Goal: Check status: Check status

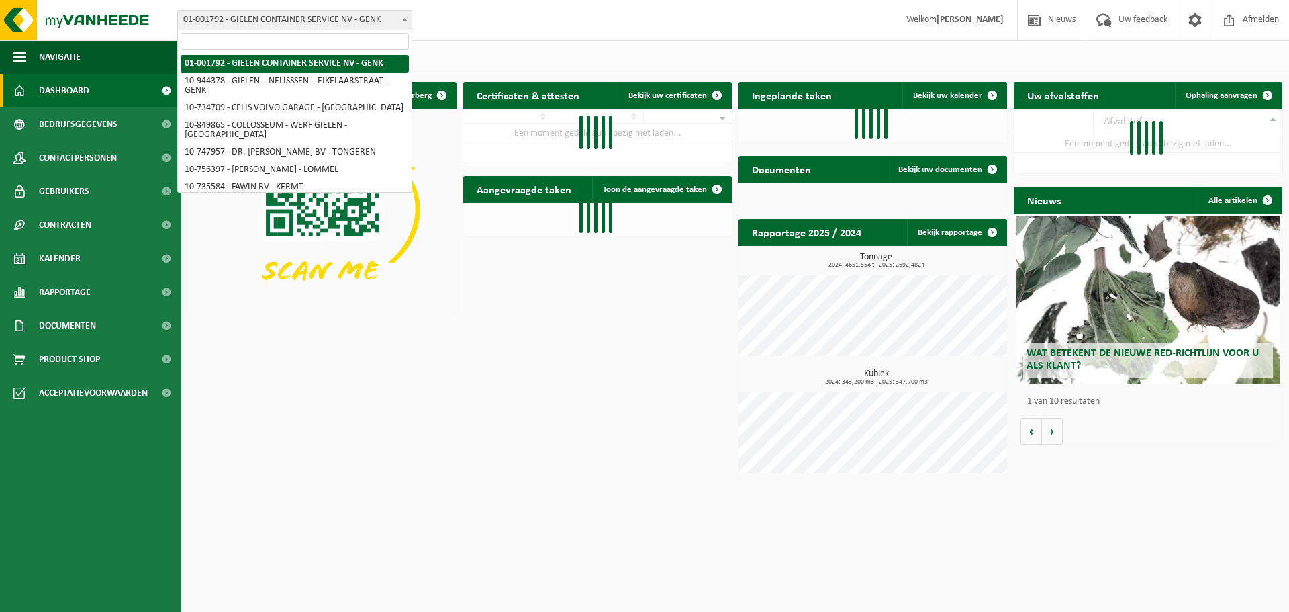
click at [379, 21] on span "01-001792 - GIELEN CONTAINER SERVICE NV - GENK" at bounding box center [295, 20] width 234 height 19
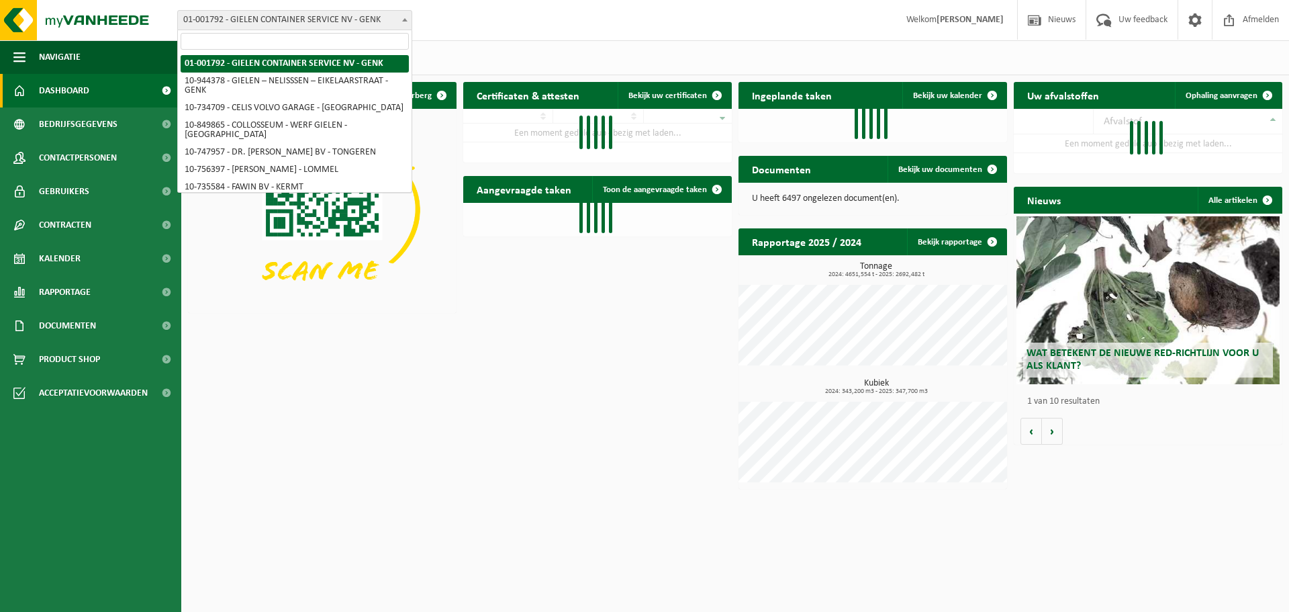
click at [342, 46] on input "search" at bounding box center [295, 41] width 228 height 17
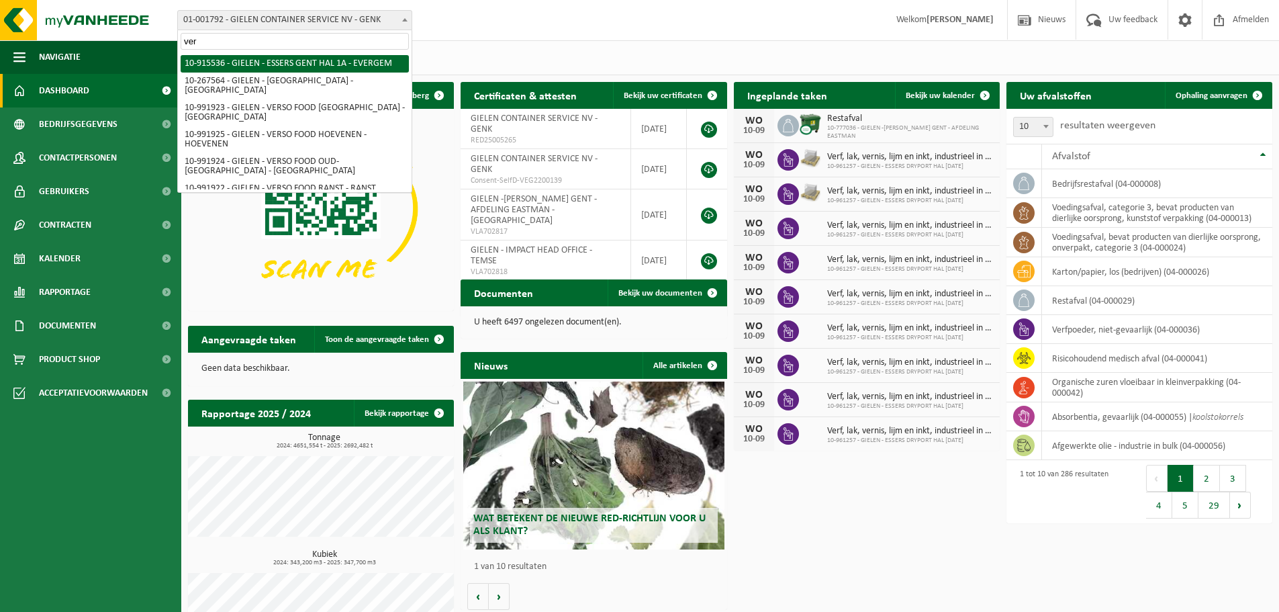
type input "vers"
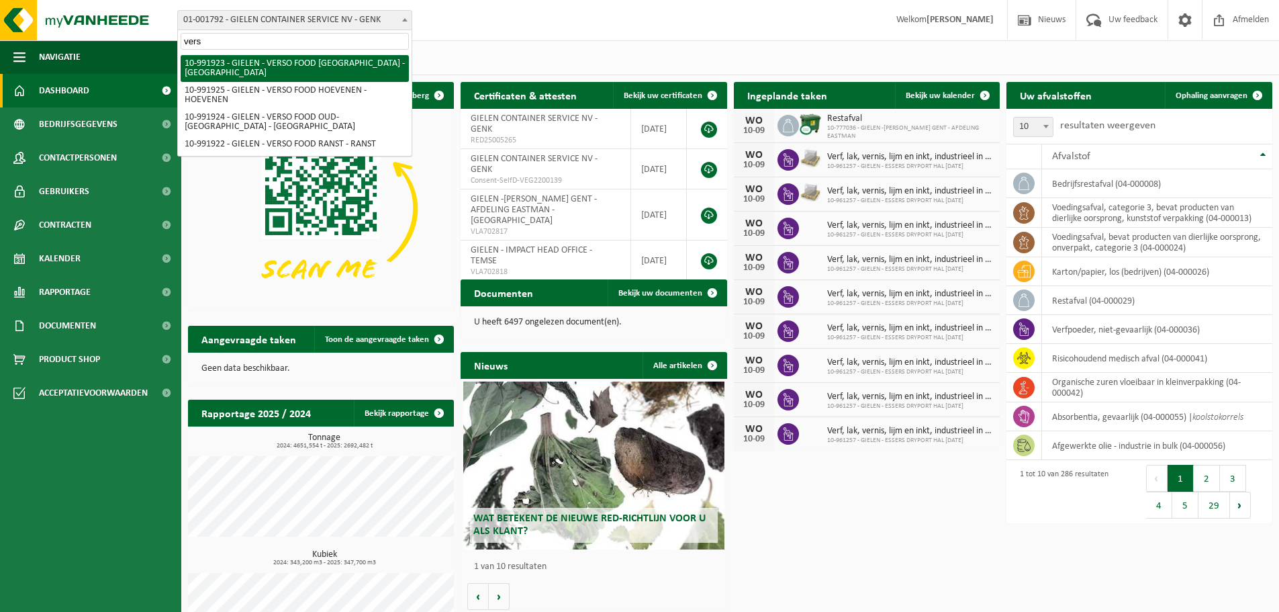
select select "170006"
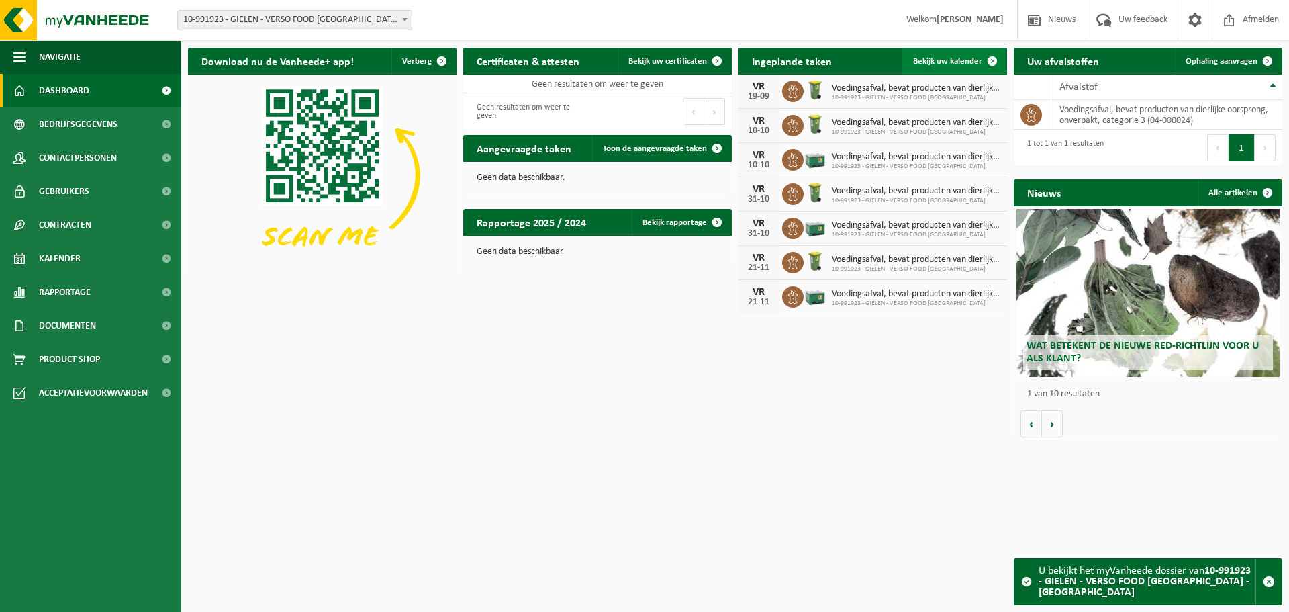
click at [949, 58] on span "Bekijk uw kalender" at bounding box center [947, 61] width 69 height 9
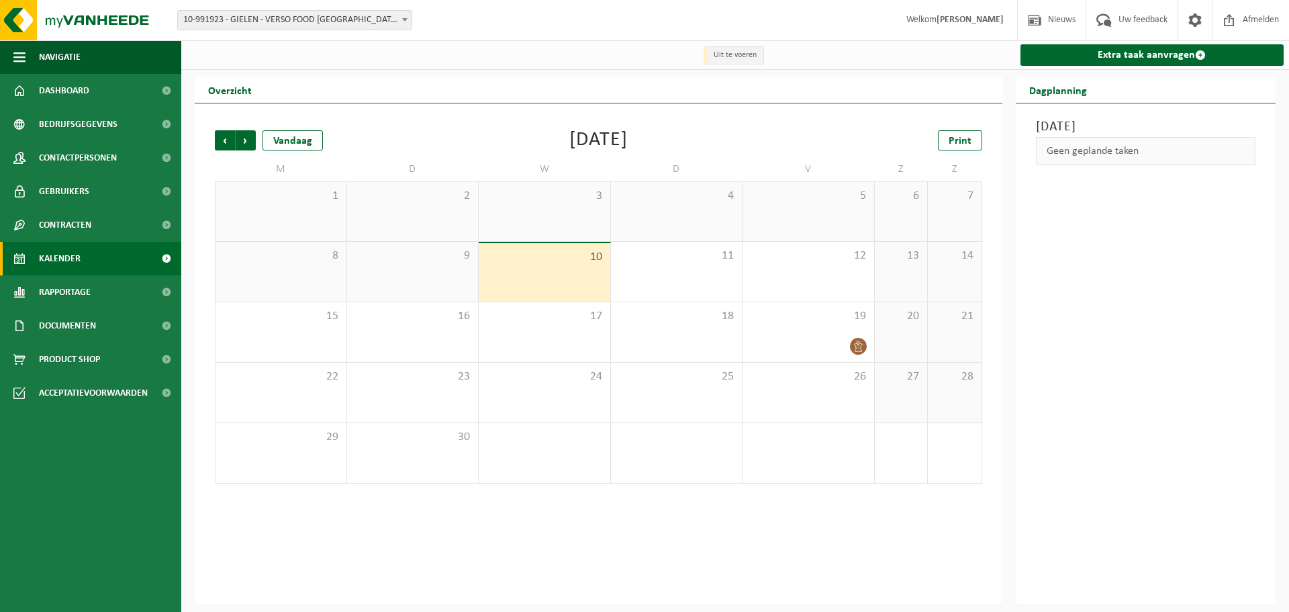
click at [346, 22] on span "10-991923 - GIELEN - VERSO FOOD [GEOGRAPHIC_DATA] - [GEOGRAPHIC_DATA]" at bounding box center [295, 20] width 234 height 19
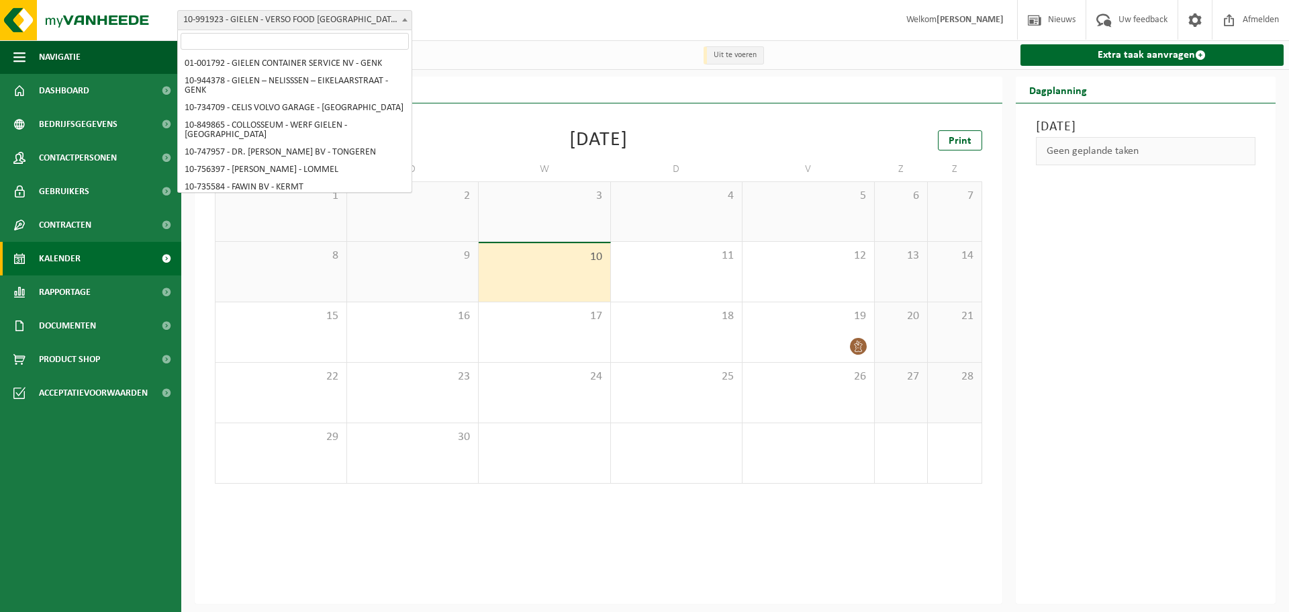
scroll to position [4351, 0]
select select "170008"
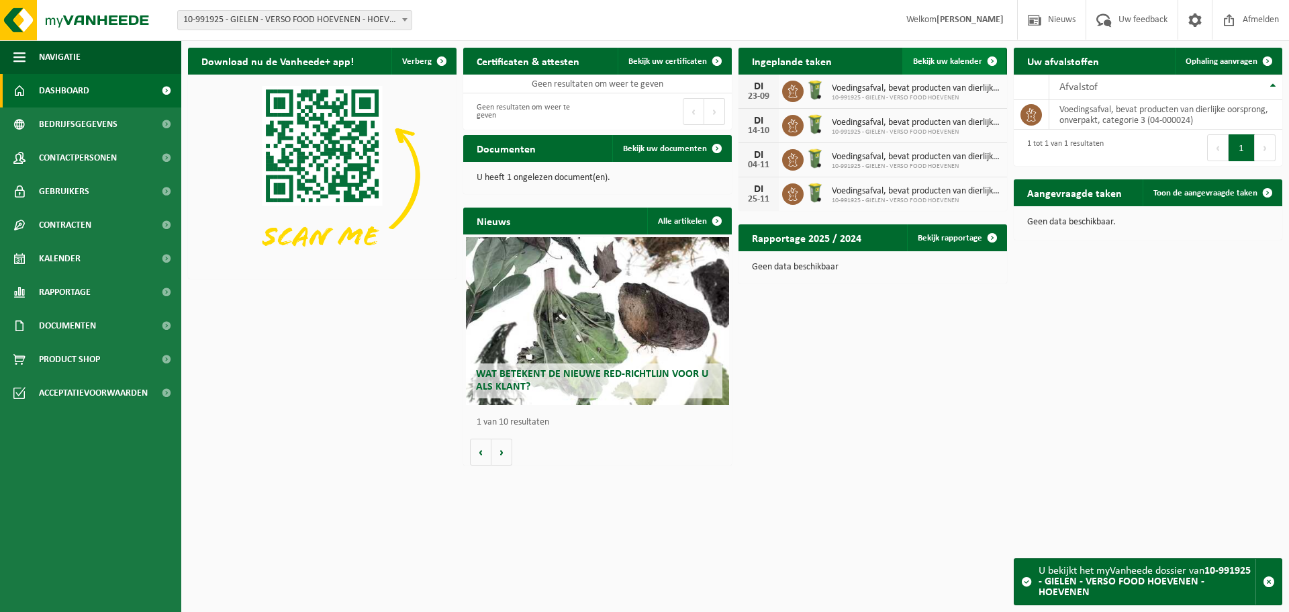
click at [947, 62] on span "Bekijk uw kalender" at bounding box center [947, 61] width 69 height 9
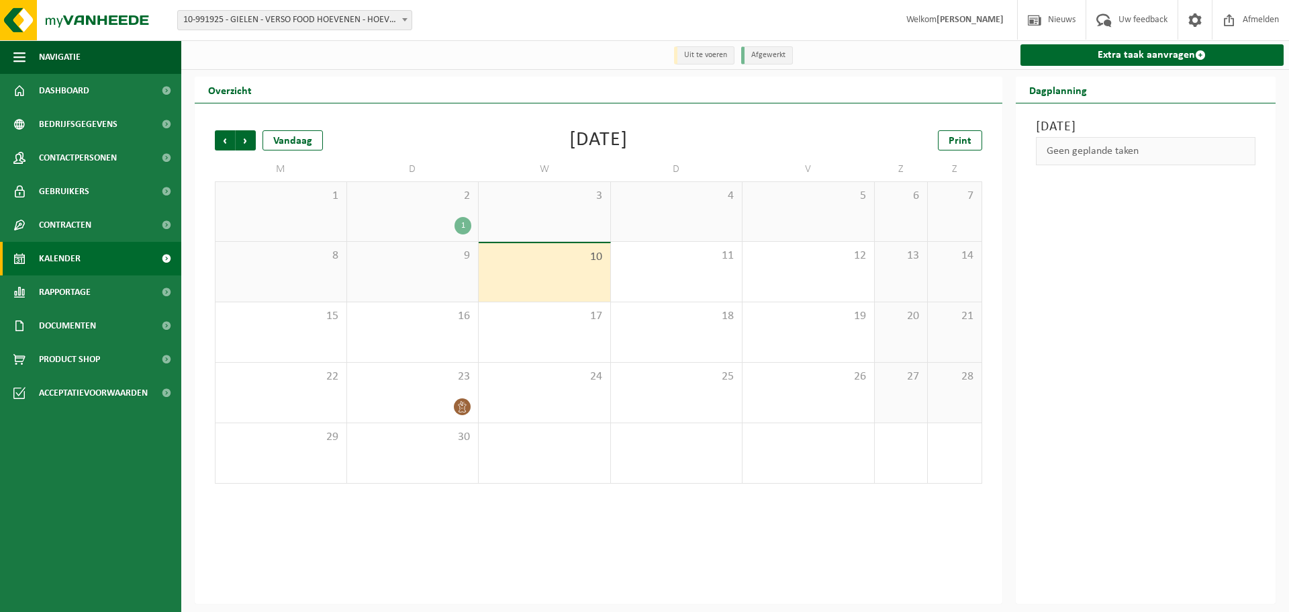
click at [293, 21] on span "10-991925 - GIELEN - VERSO FOOD HOEVENEN - HOEVENEN" at bounding box center [295, 20] width 234 height 19
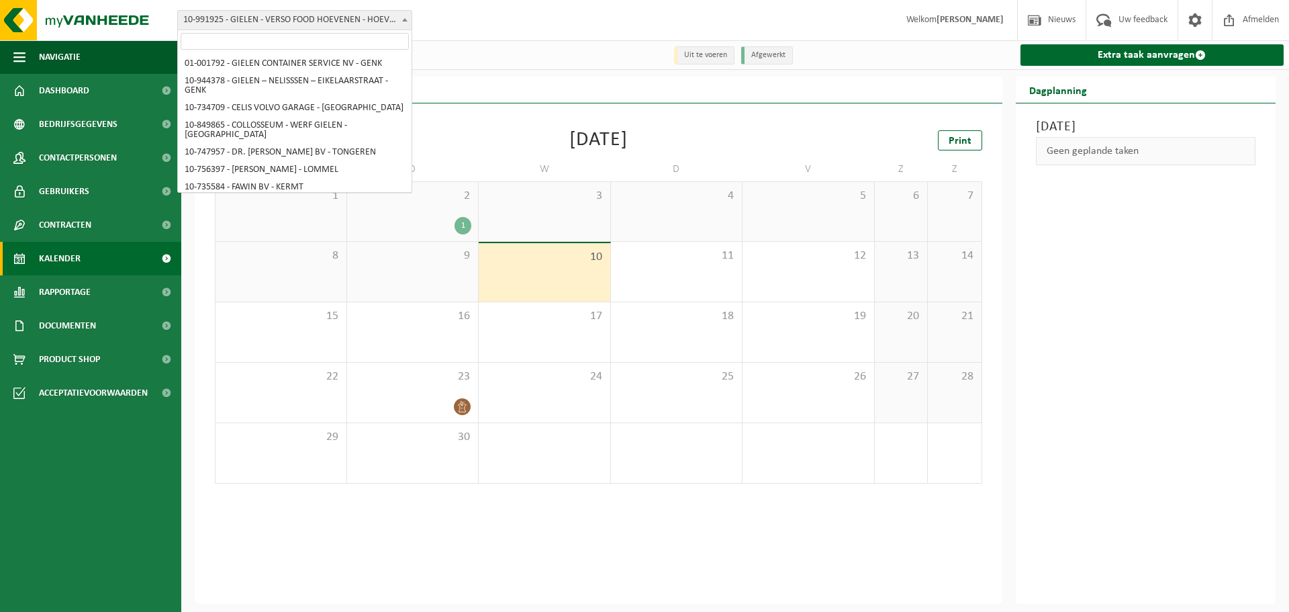
scroll to position [4350, 0]
select select "170007"
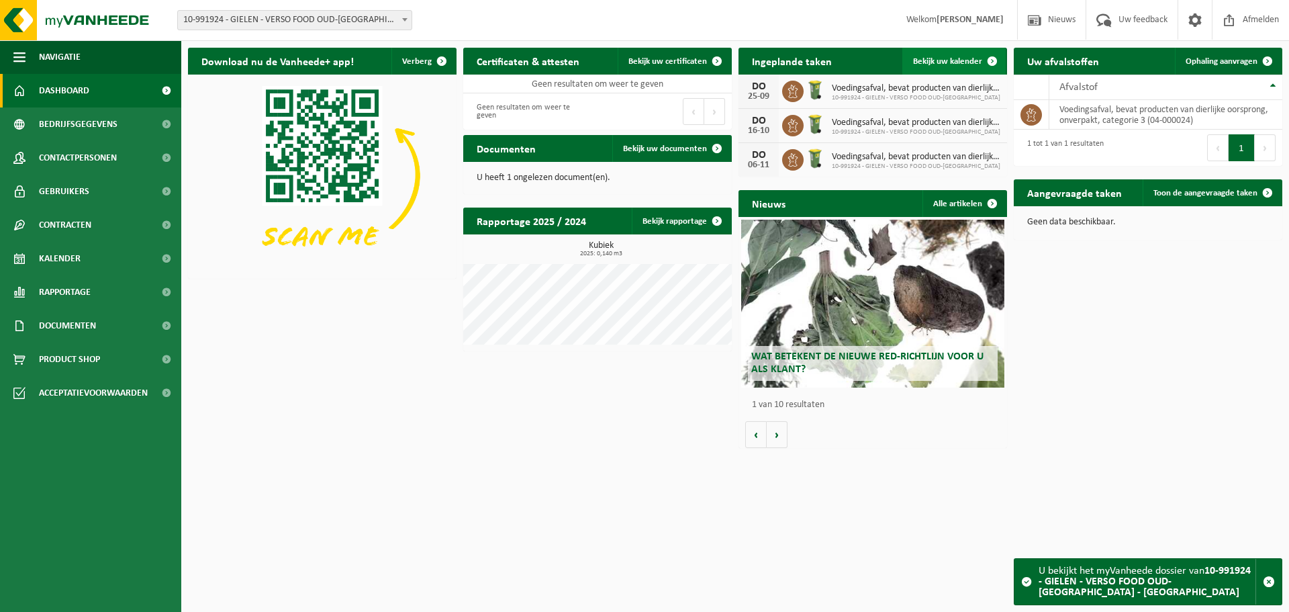
click at [952, 57] on span "Bekijk uw kalender" at bounding box center [947, 61] width 69 height 9
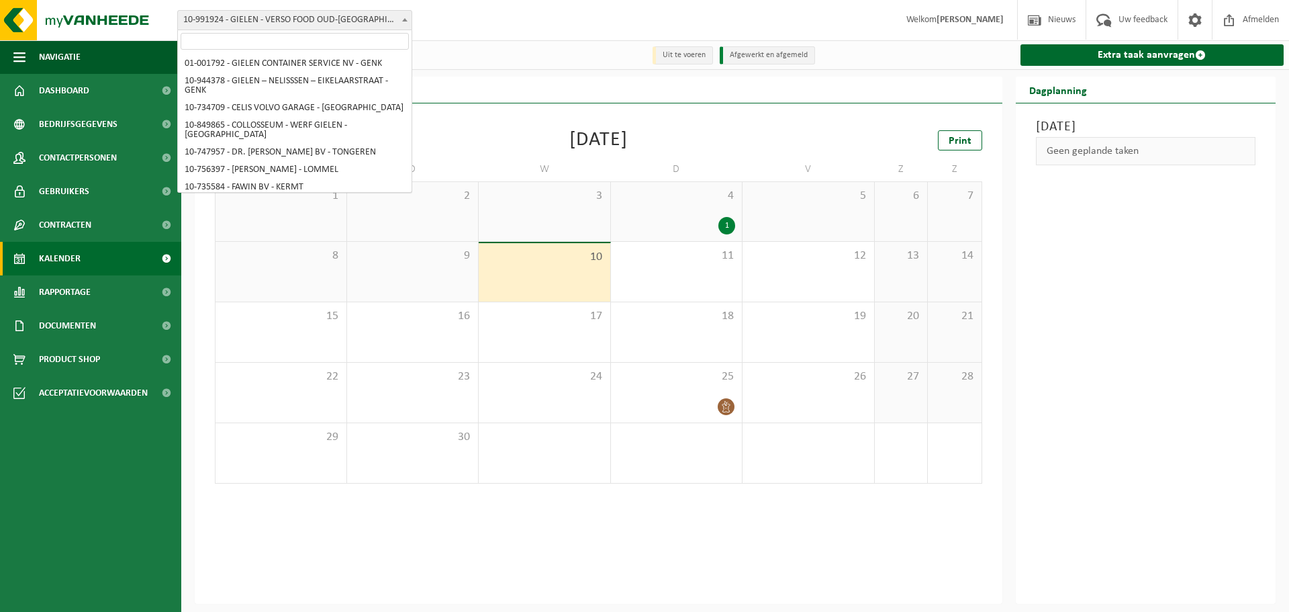
click at [336, 26] on span "10-991924 - GIELEN - VERSO FOOD OUD-[GEOGRAPHIC_DATA] - [GEOGRAPHIC_DATA]" at bounding box center [295, 20] width 234 height 19
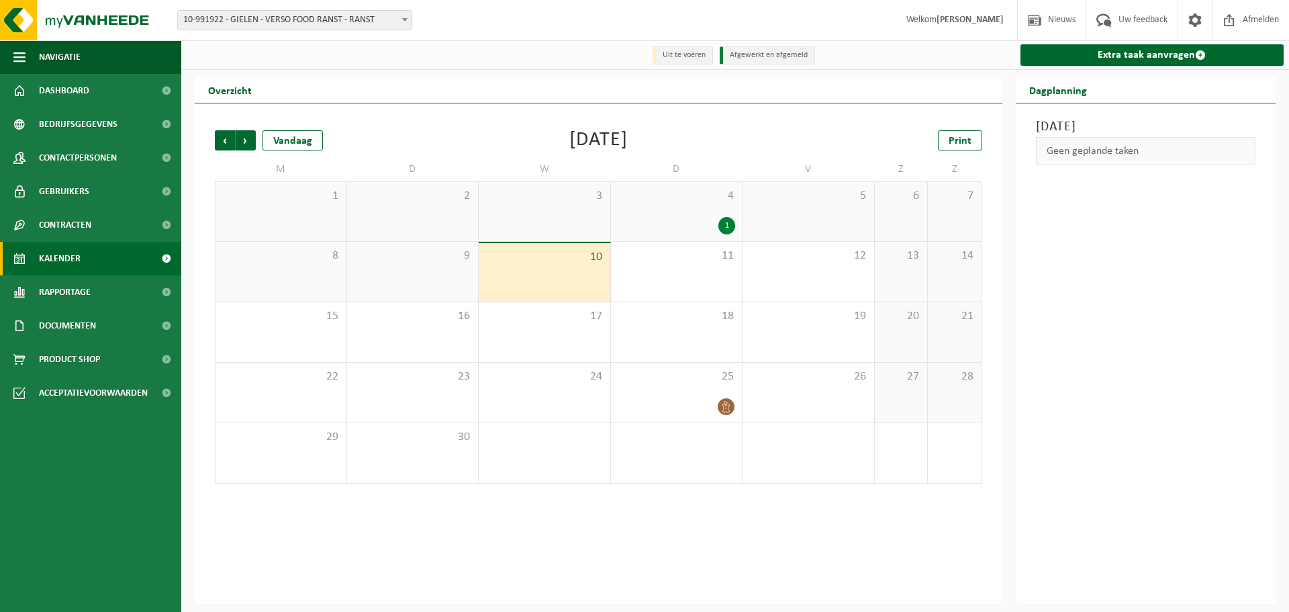
select select "170005"
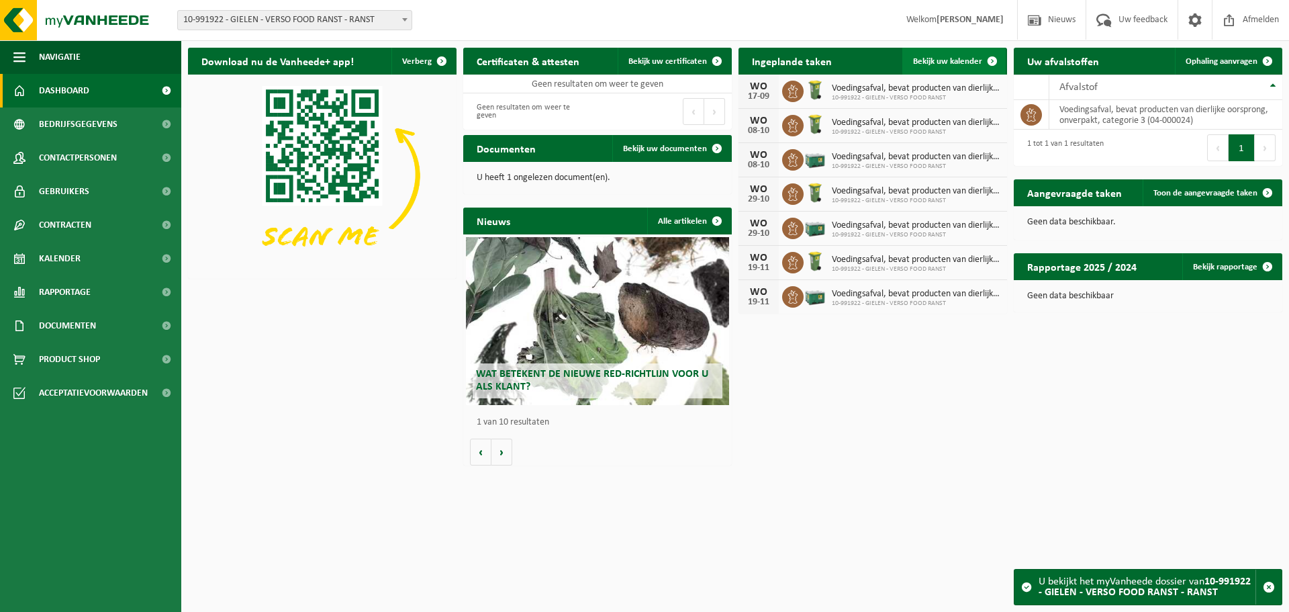
click at [971, 57] on span "Bekijk uw kalender" at bounding box center [947, 61] width 69 height 9
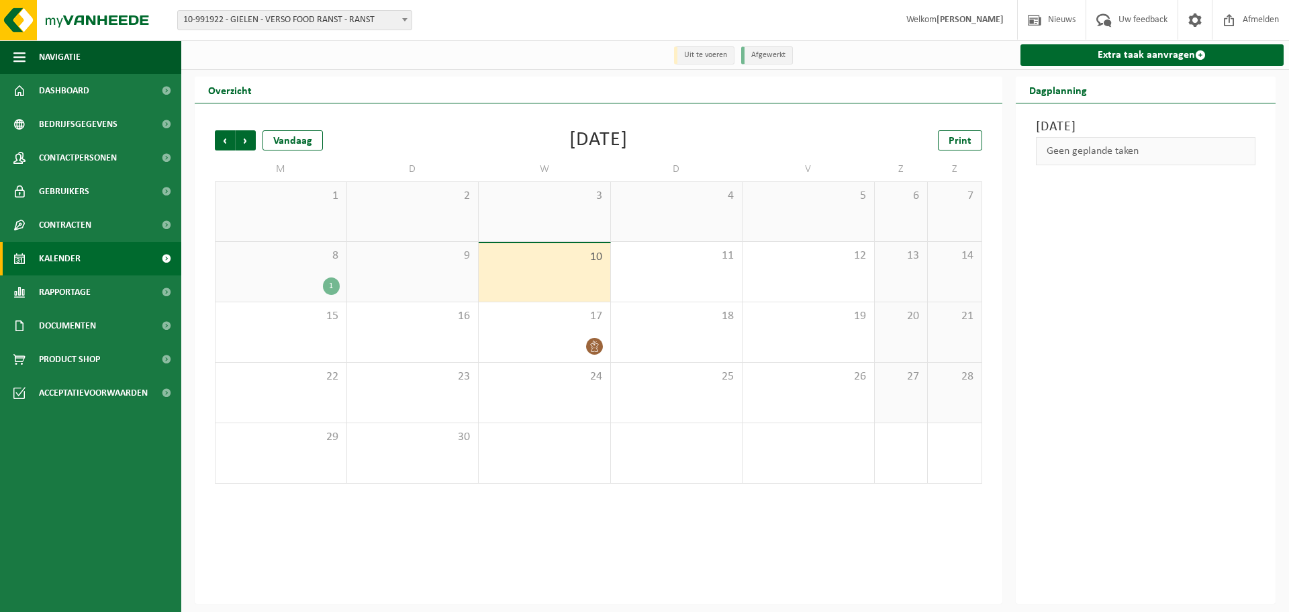
click at [391, 22] on span "10-991922 - GIELEN - VERSO FOOD RANST - RANST" at bounding box center [295, 20] width 234 height 19
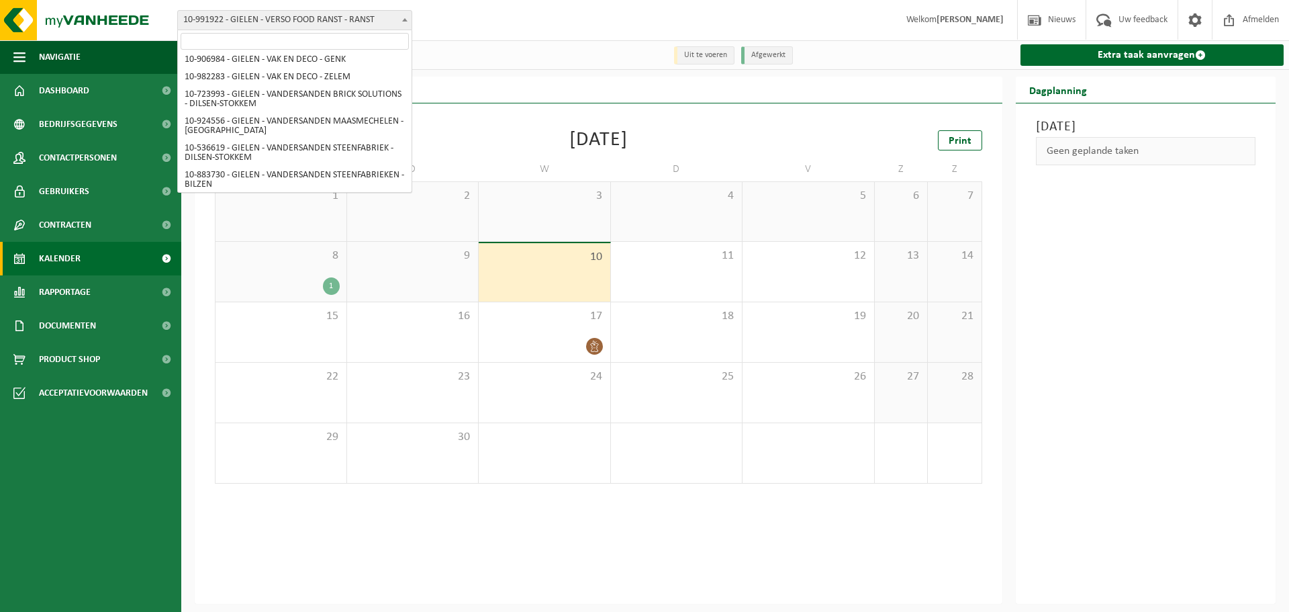
scroll to position [4355, 0]
select select "170006"
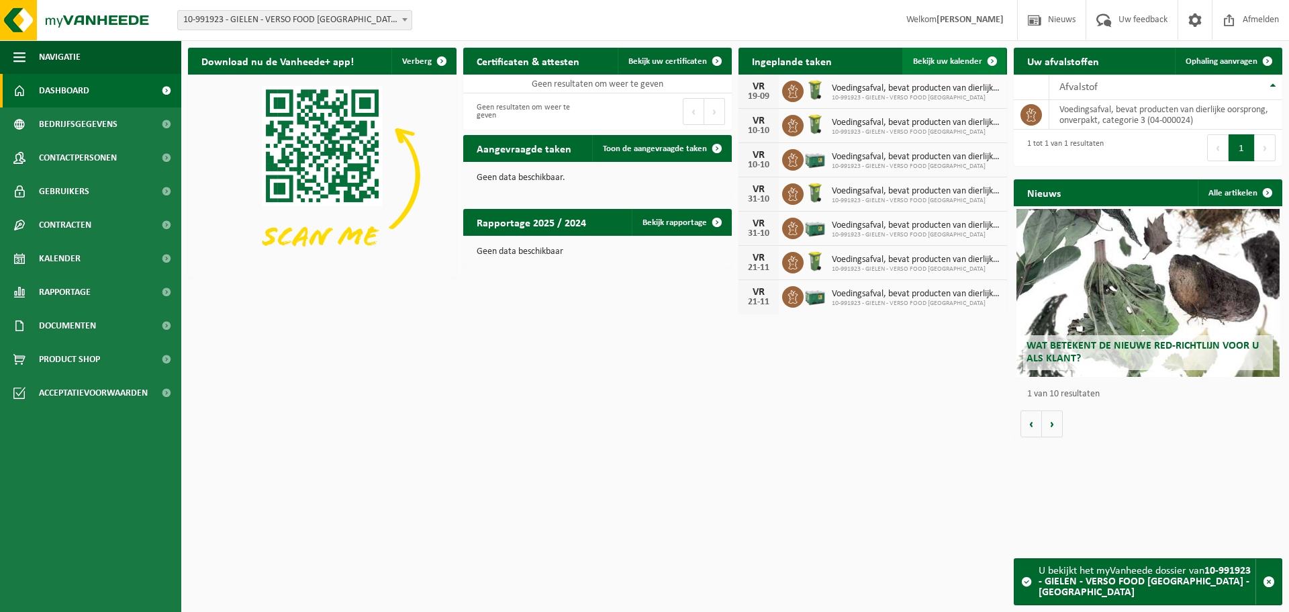
click at [953, 58] on span "Bekijk uw kalender" at bounding box center [947, 61] width 69 height 9
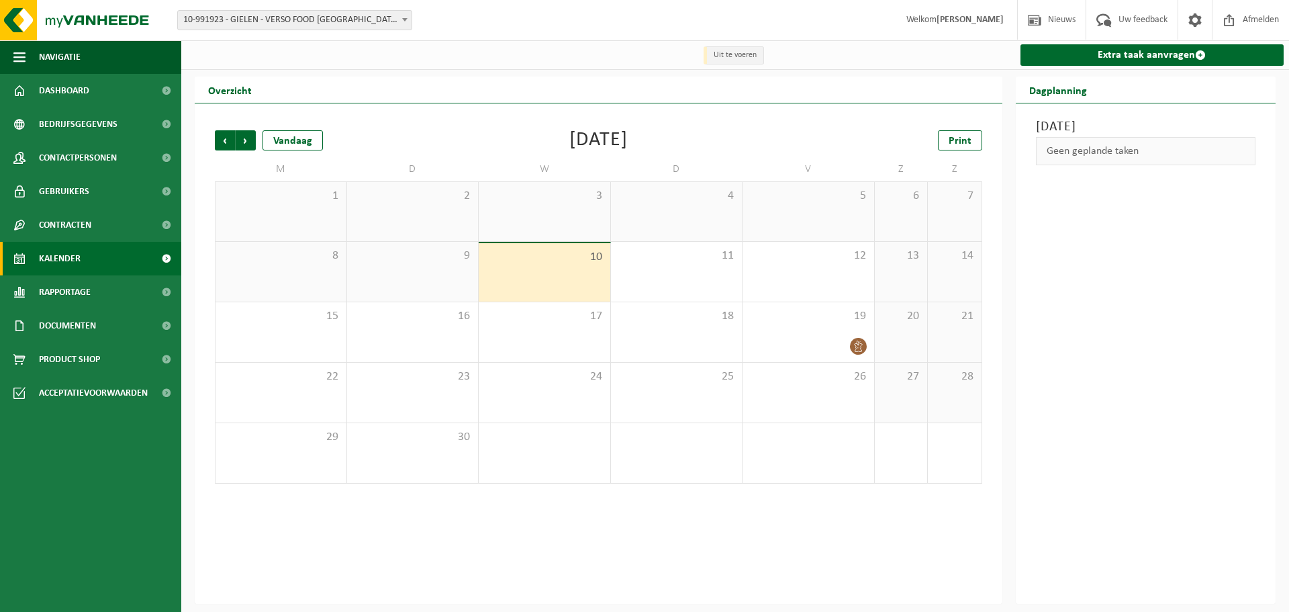
click at [320, 258] on span "8" at bounding box center [280, 255] width 117 height 15
